Goal: Information Seeking & Learning: Learn about a topic

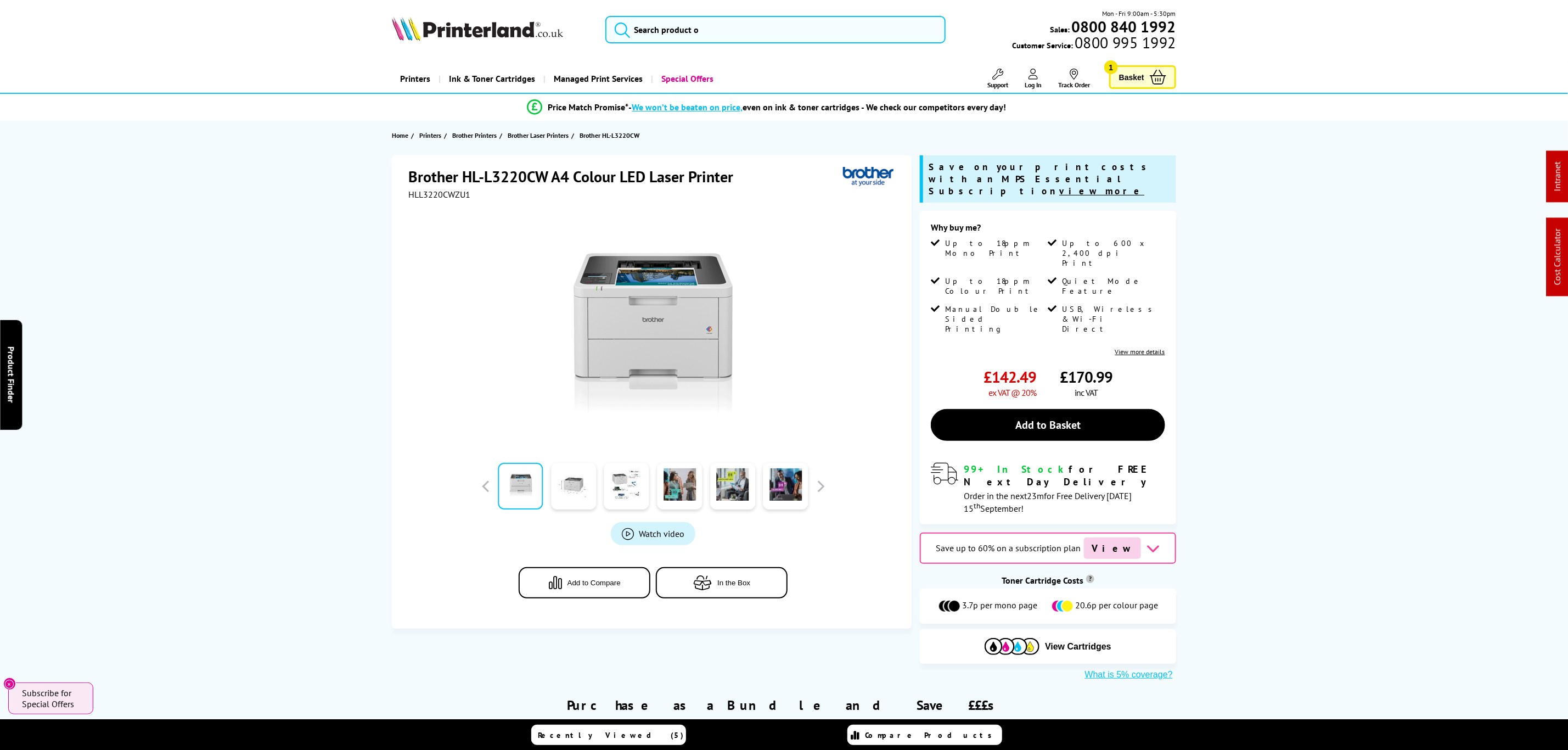
drag, startPoint x: 1097, startPoint y: 560, endPoint x: 914, endPoint y: 84, distance: 510.0
click at [873, 35] on input "search" at bounding box center [775, 29] width 340 height 27
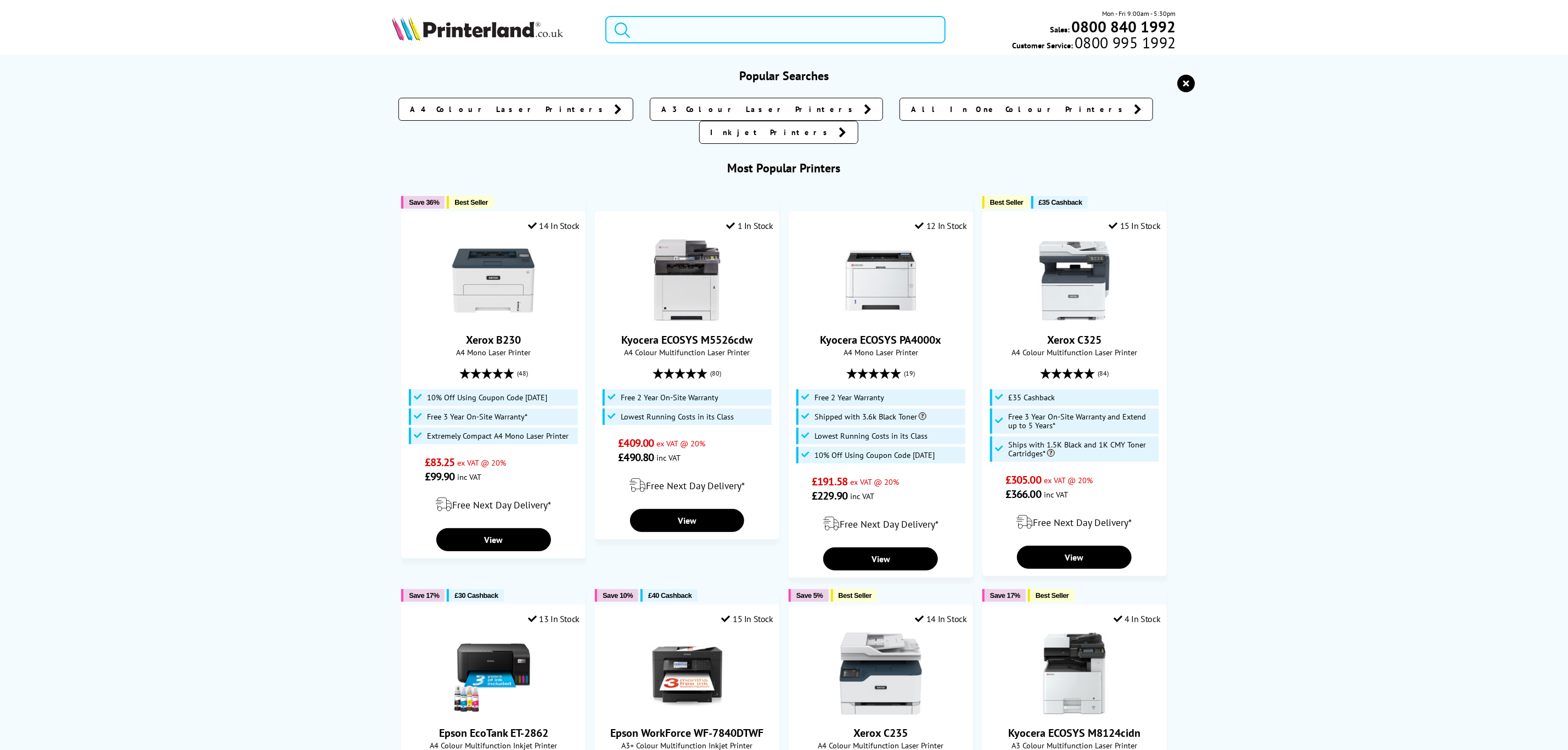
click at [698, 33] on input "search" at bounding box center [775, 29] width 340 height 27
click at [675, 31] on input "search" at bounding box center [775, 29] width 340 height 27
paste input "2Z623F"
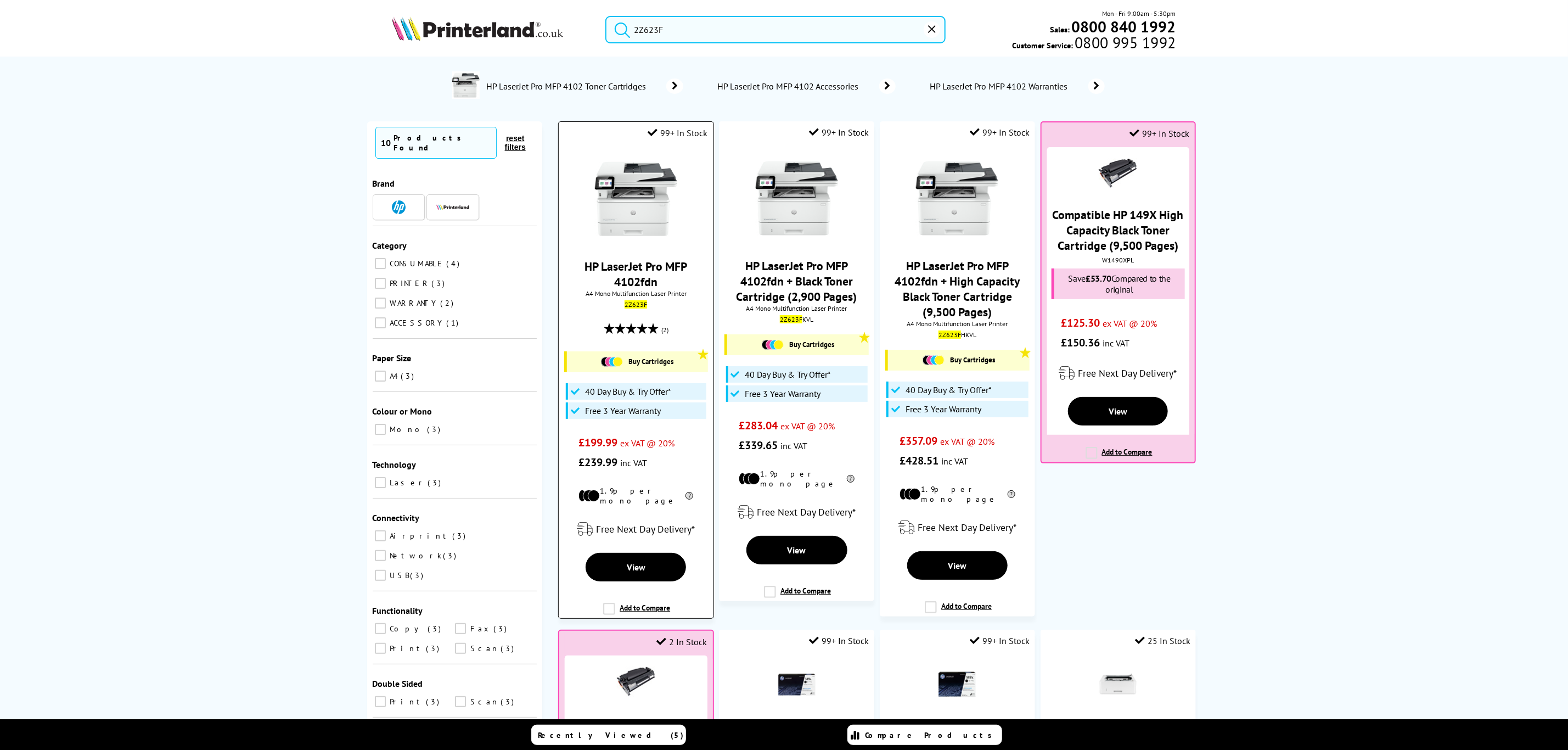
type input "2Z623F"
click at [633, 268] on link "HP LaserJet Pro MFP 4102fdn" at bounding box center [635, 274] width 103 height 30
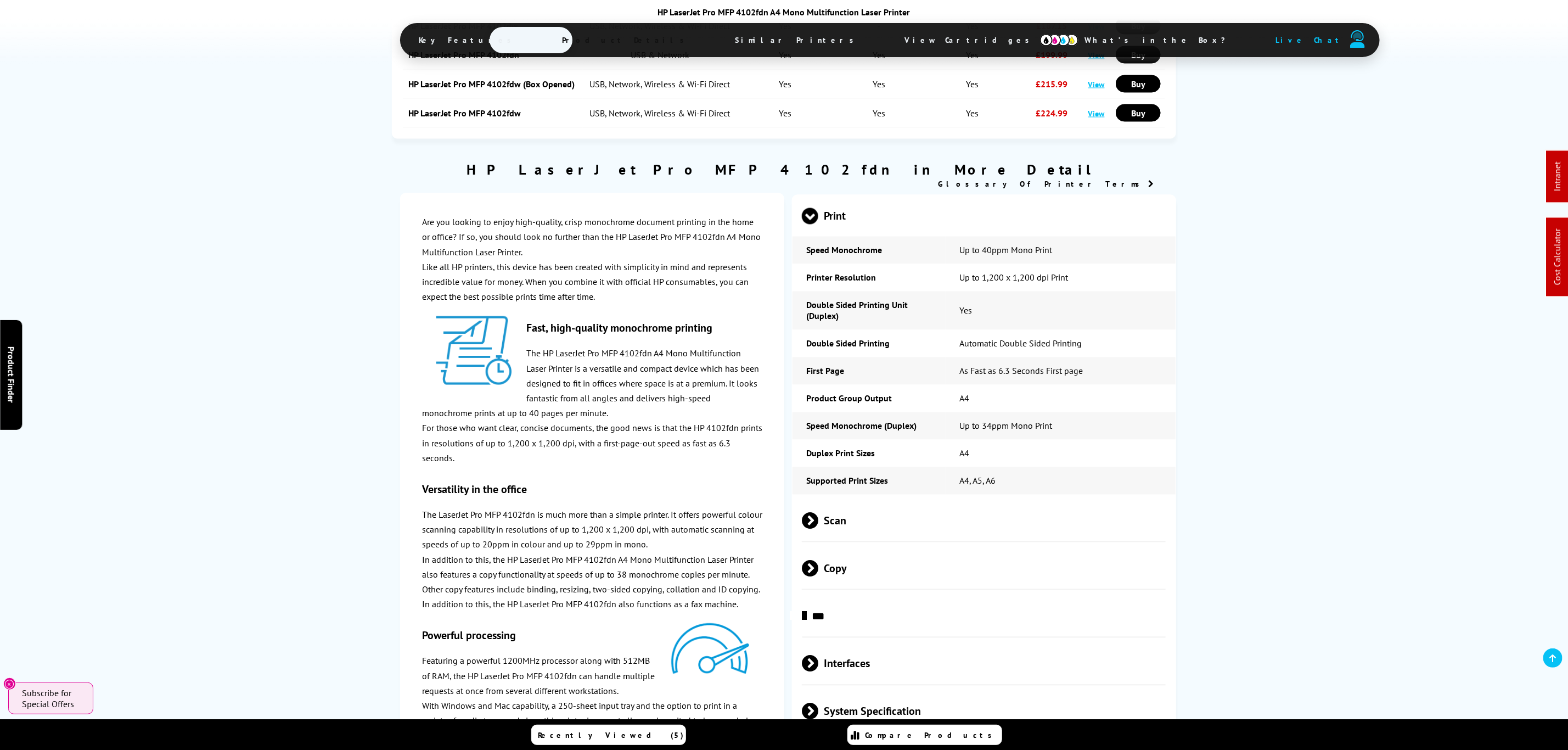
scroll to position [1453, 0]
click at [858, 504] on span "Scan" at bounding box center [984, 519] width 364 height 41
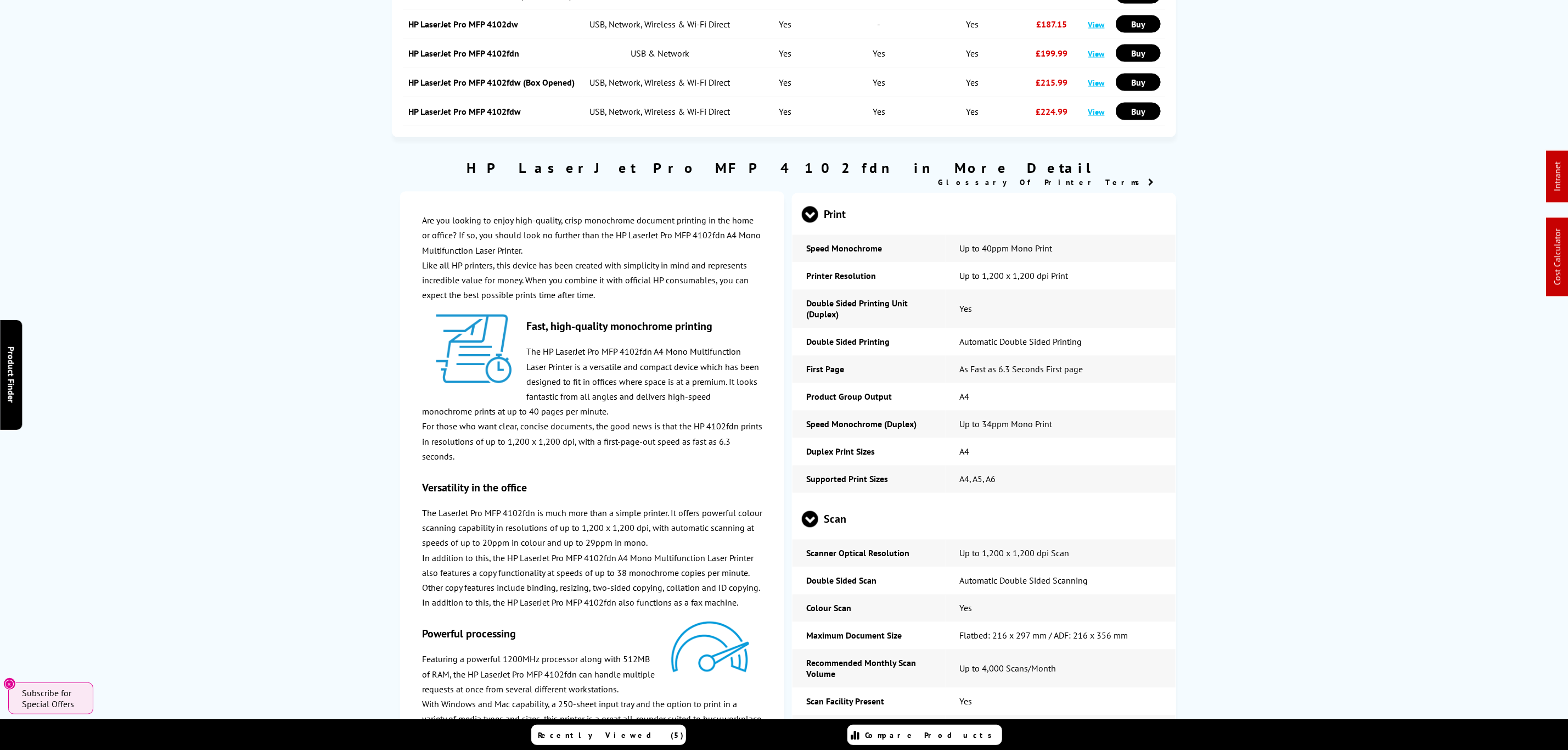
scroll to position [0, 0]
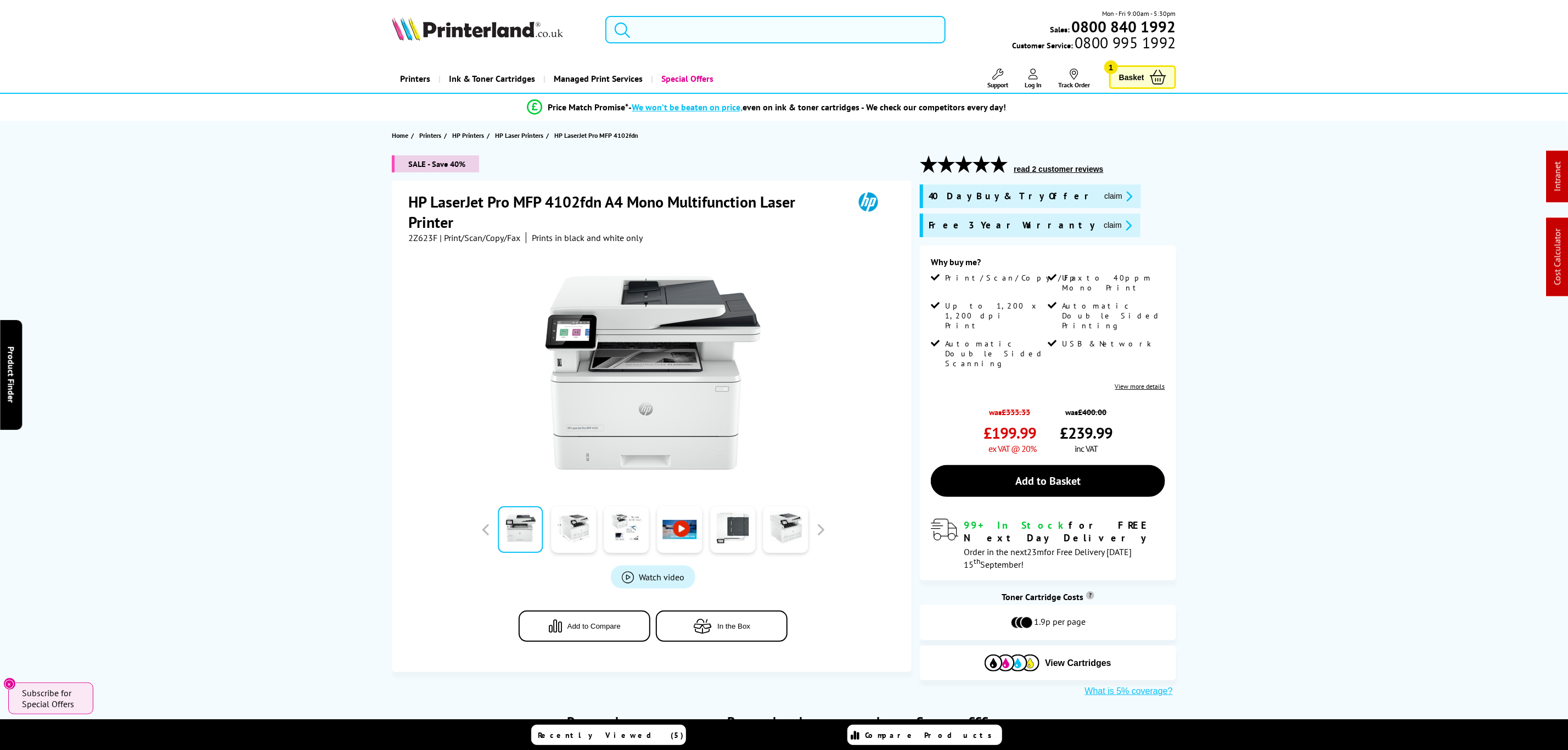
drag, startPoint x: 249, startPoint y: 449, endPoint x: 221, endPoint y: 15, distance: 434.9
